Goal: Information Seeking & Learning: Learn about a topic

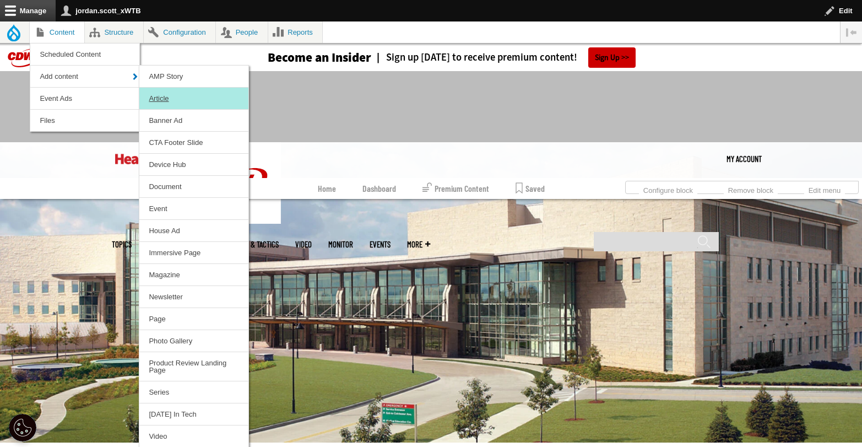
click at [193, 101] on link "Article" at bounding box center [193, 98] width 109 height 21
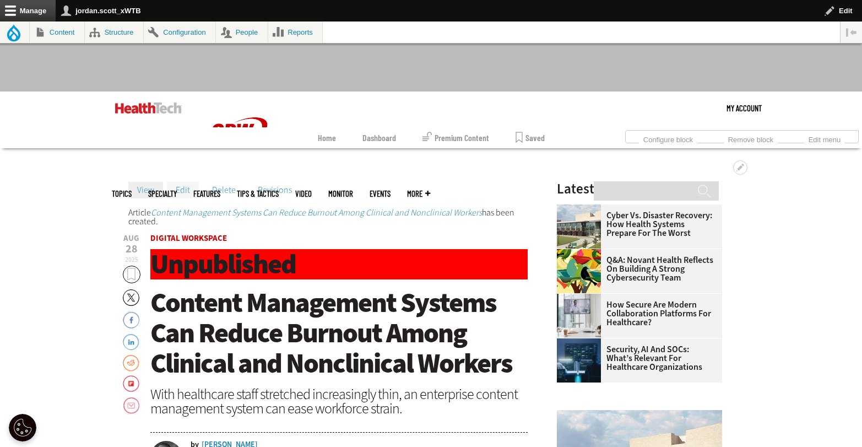
click at [181, 190] on link "Edit" at bounding box center [183, 190] width 32 height 17
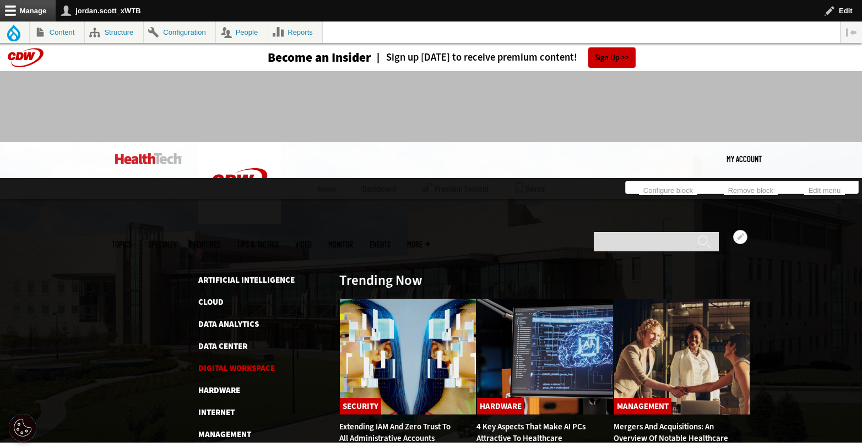
click at [236, 363] on link "Digital Workspace" at bounding box center [236, 368] width 77 height 11
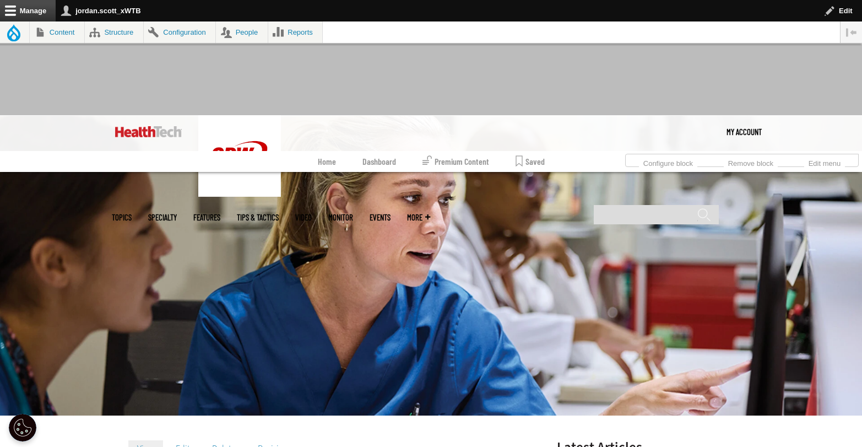
scroll to position [103, 0]
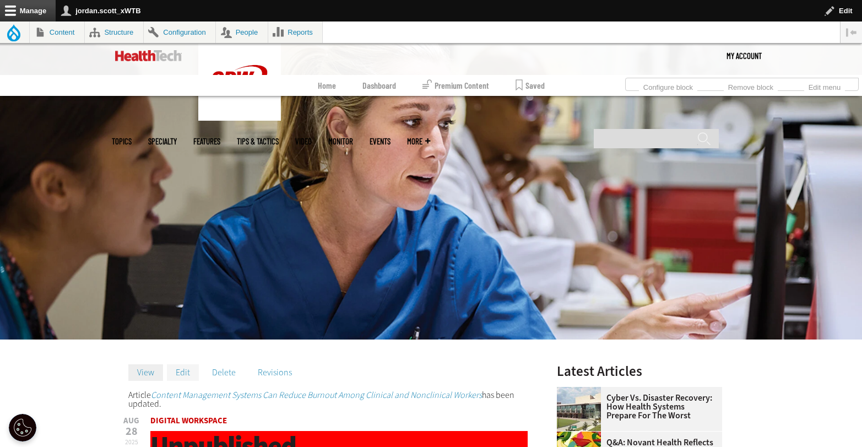
drag, startPoint x: 181, startPoint y: 373, endPoint x: 184, endPoint y: 368, distance: 6.0
click at [181, 373] on link "Edit" at bounding box center [183, 372] width 32 height 17
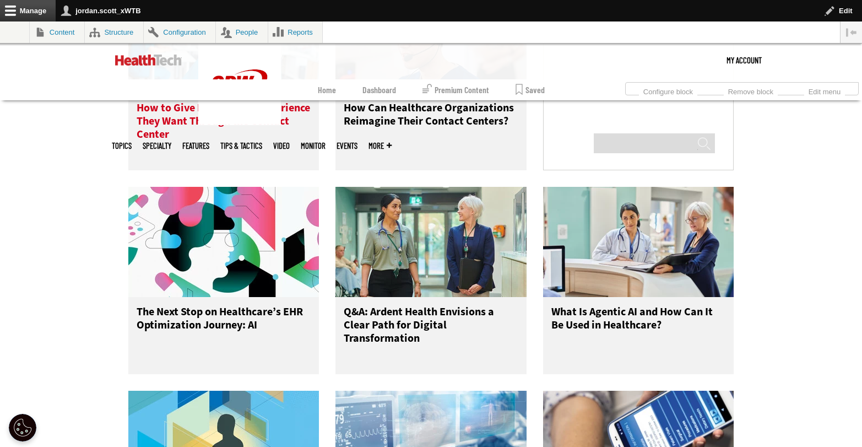
scroll to position [1323, 0]
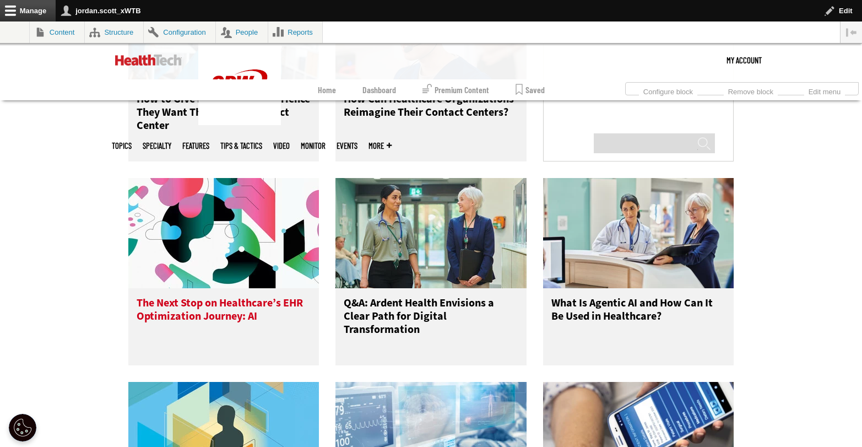
click at [245, 313] on h3 "The Next Stop on Healthcare’s EHR Optimization Journey: AI" at bounding box center [224, 318] width 175 height 44
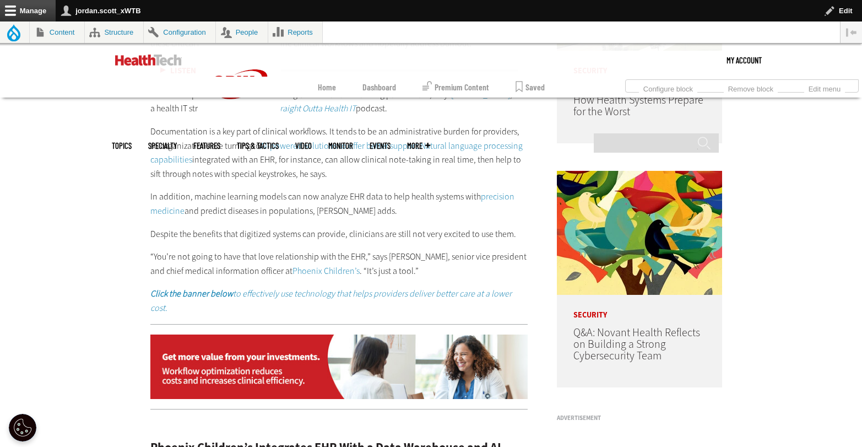
scroll to position [275, 0]
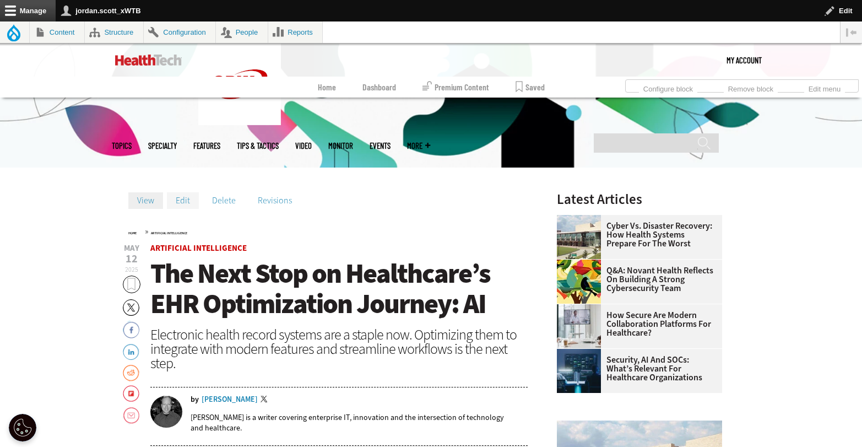
click at [180, 198] on link "Edit" at bounding box center [183, 200] width 32 height 17
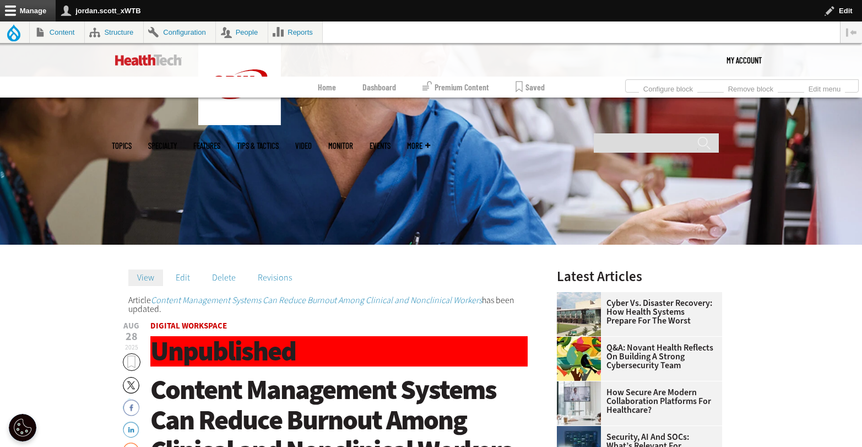
scroll to position [197, 0]
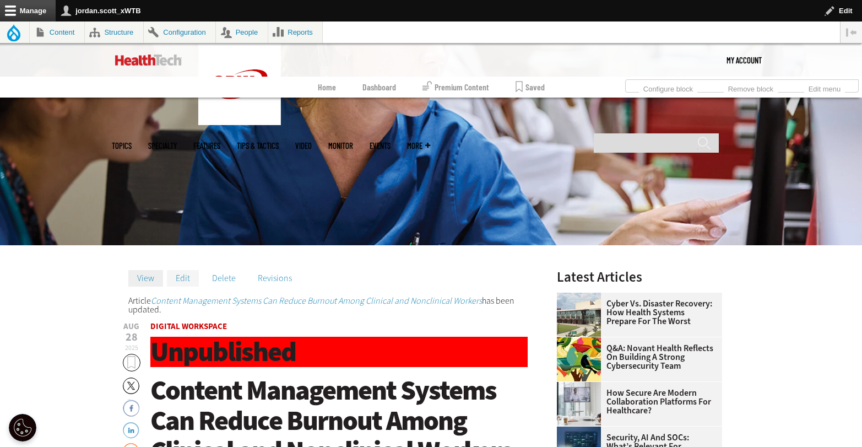
click at [186, 276] on link "Edit" at bounding box center [183, 278] width 32 height 17
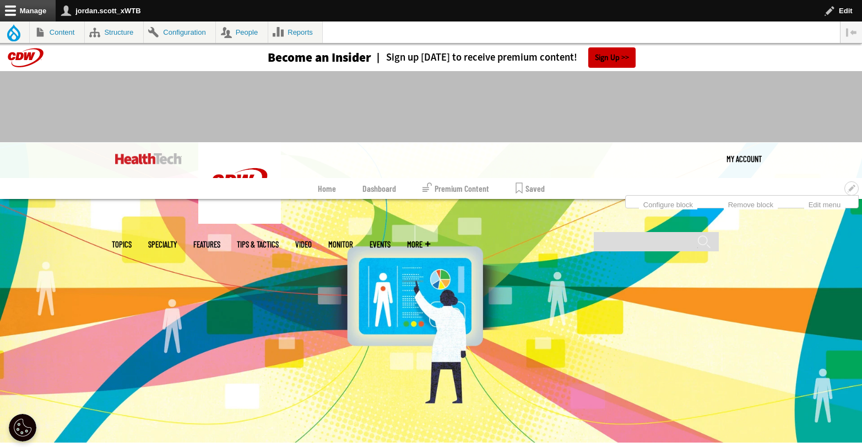
scroll to position [387, 0]
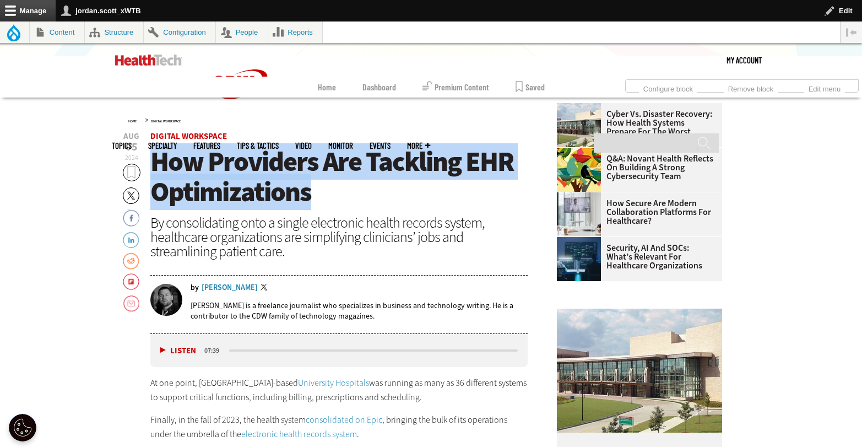
drag, startPoint x: 328, startPoint y: 191, endPoint x: 164, endPoint y: 167, distance: 165.4
click at [156, 167] on h1 "How Providers Are Tackling EHR Optimizations" at bounding box center [339, 177] width 378 height 61
copy span "How Providers Are Tackling EHR Optimizations"
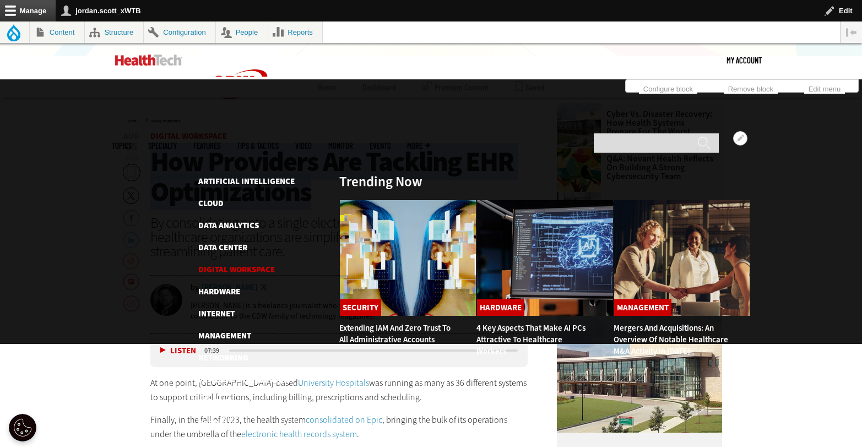
click at [222, 264] on link "Digital Workspace" at bounding box center [236, 269] width 77 height 11
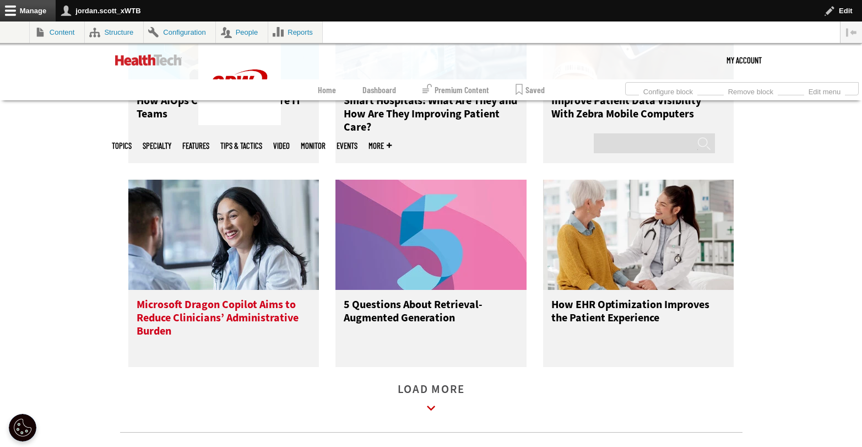
scroll to position [1736, 0]
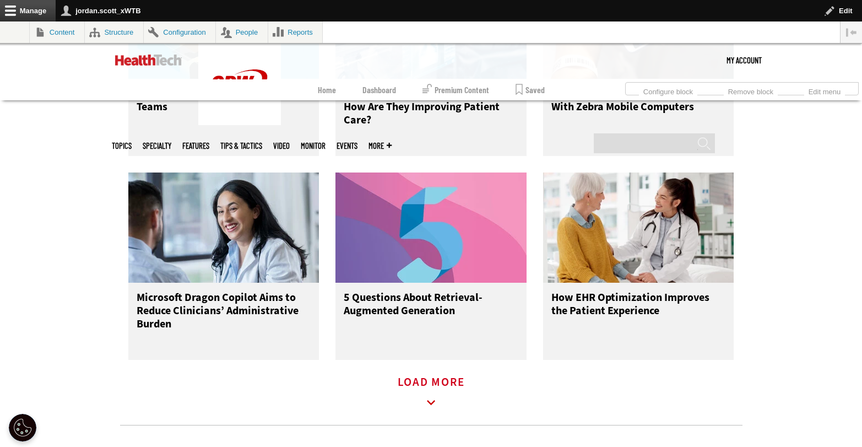
click at [439, 402] on icon at bounding box center [431, 402] width 25 height 25
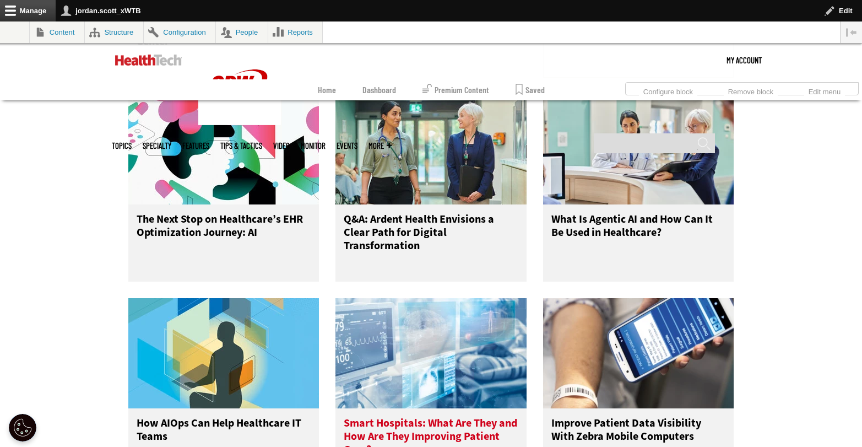
scroll to position [1363, 0]
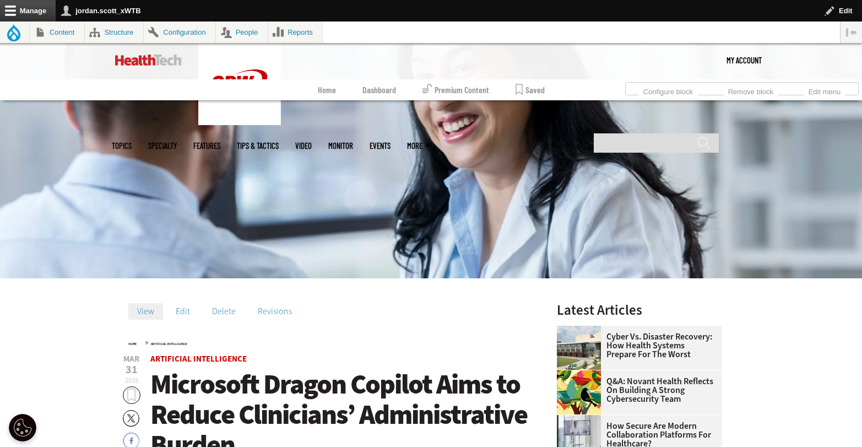
scroll to position [241, 0]
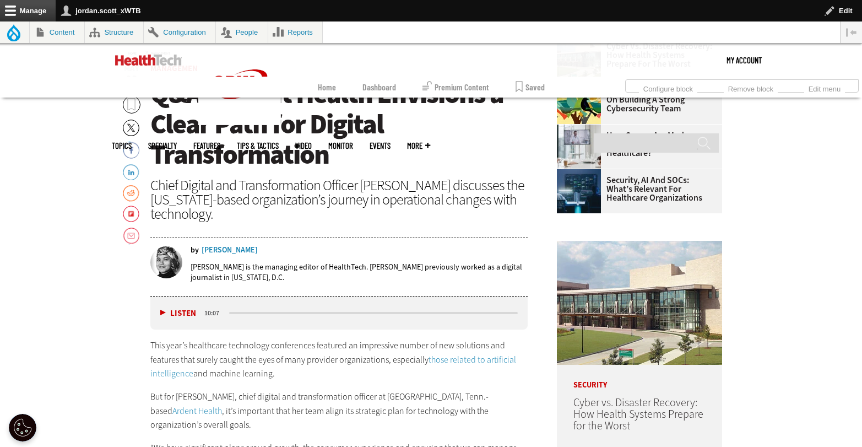
scroll to position [608, 0]
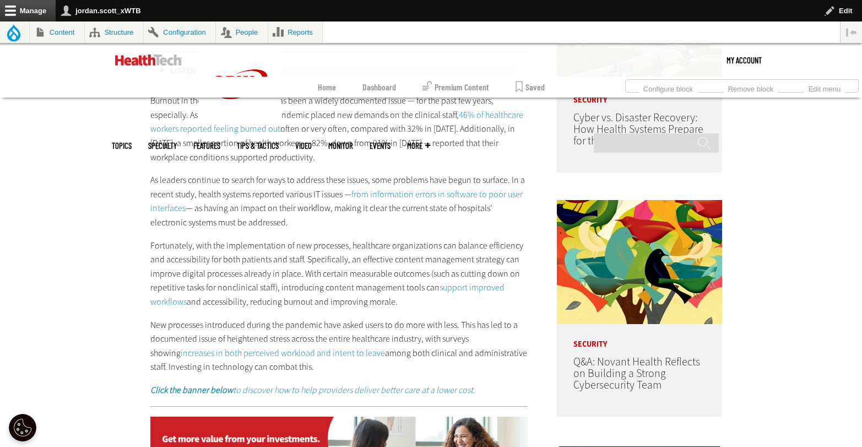
scroll to position [465, 0]
